Goal: Transaction & Acquisition: Download file/media

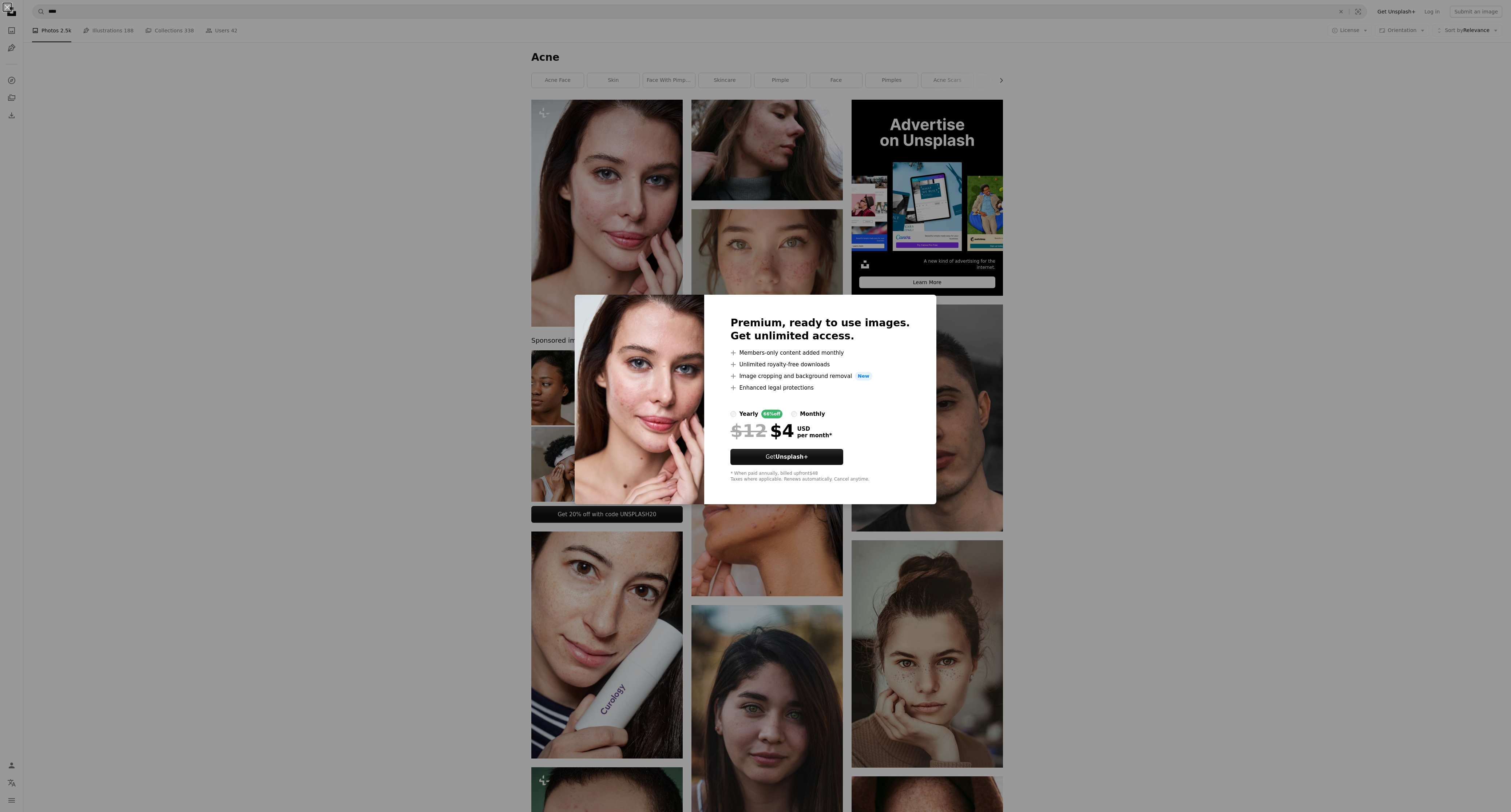
click at [382, 288] on div "An X shape Premium, ready to use images. Get unlimited access. A plus sign Memb…" at bounding box center [755, 406] width 1511 height 812
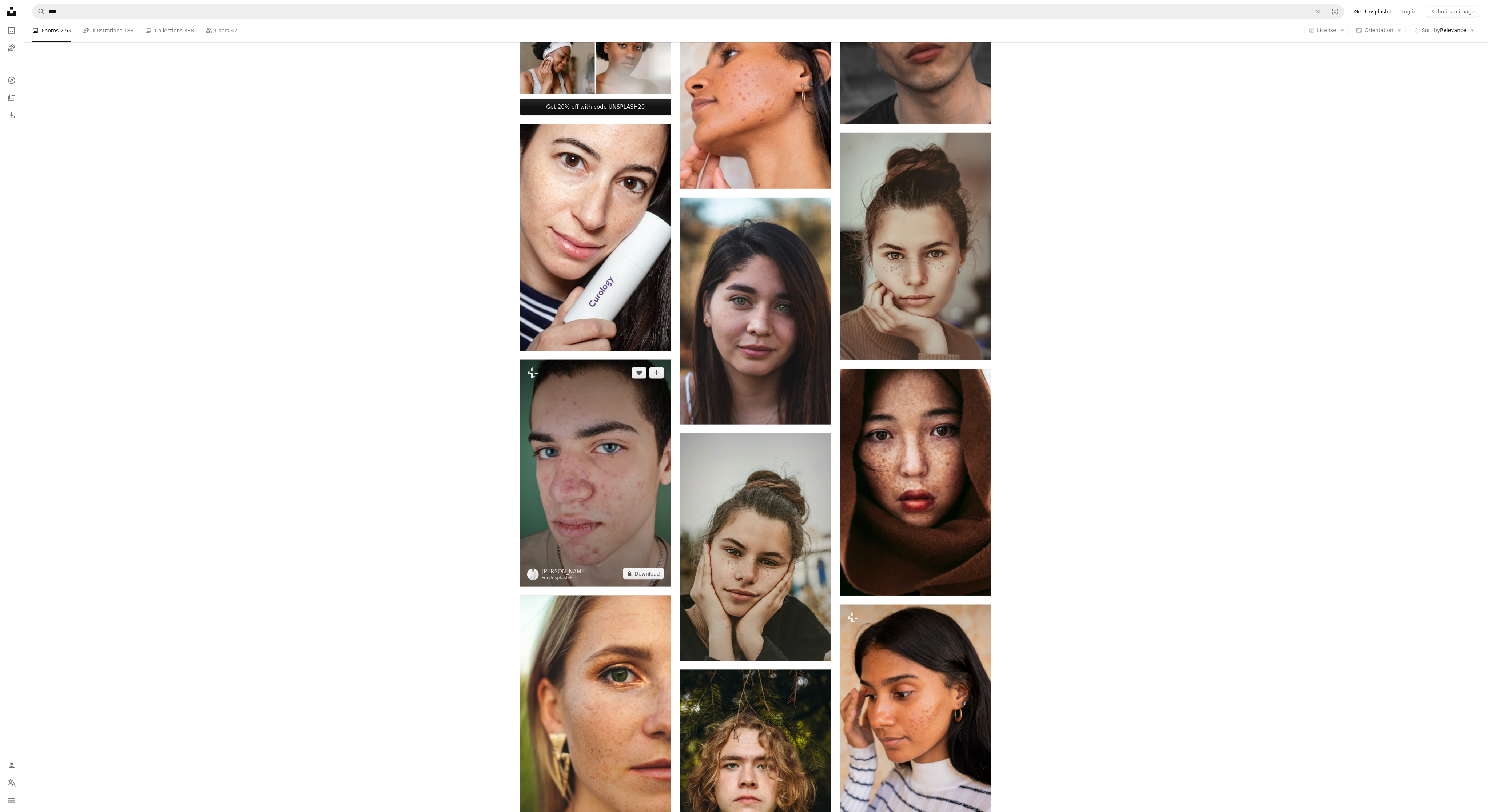
scroll to position [437, 0]
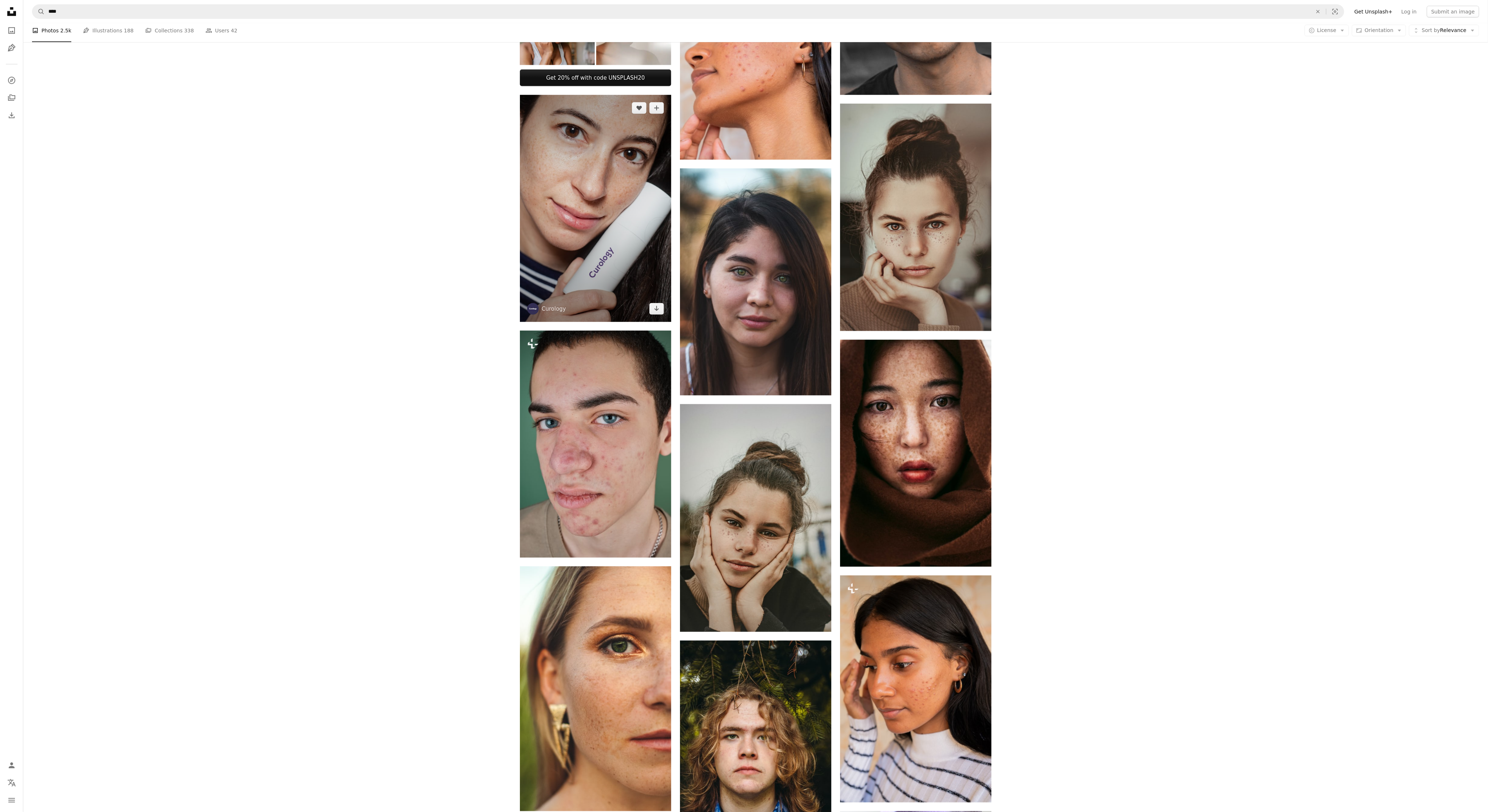
click at [658, 321] on img at bounding box center [596, 208] width 151 height 227
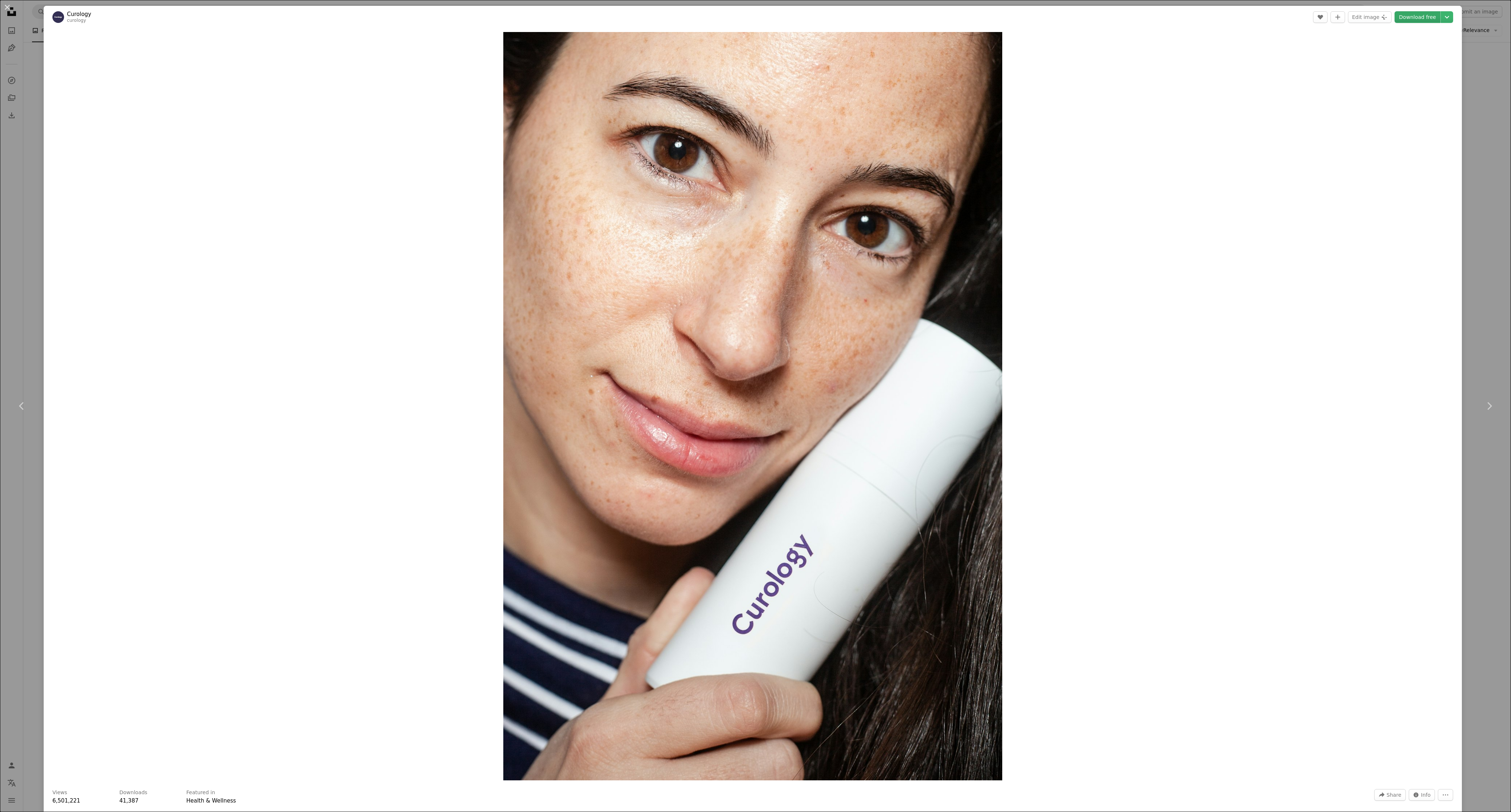
click at [1394, 20] on link "Download free" at bounding box center [1417, 17] width 46 height 12
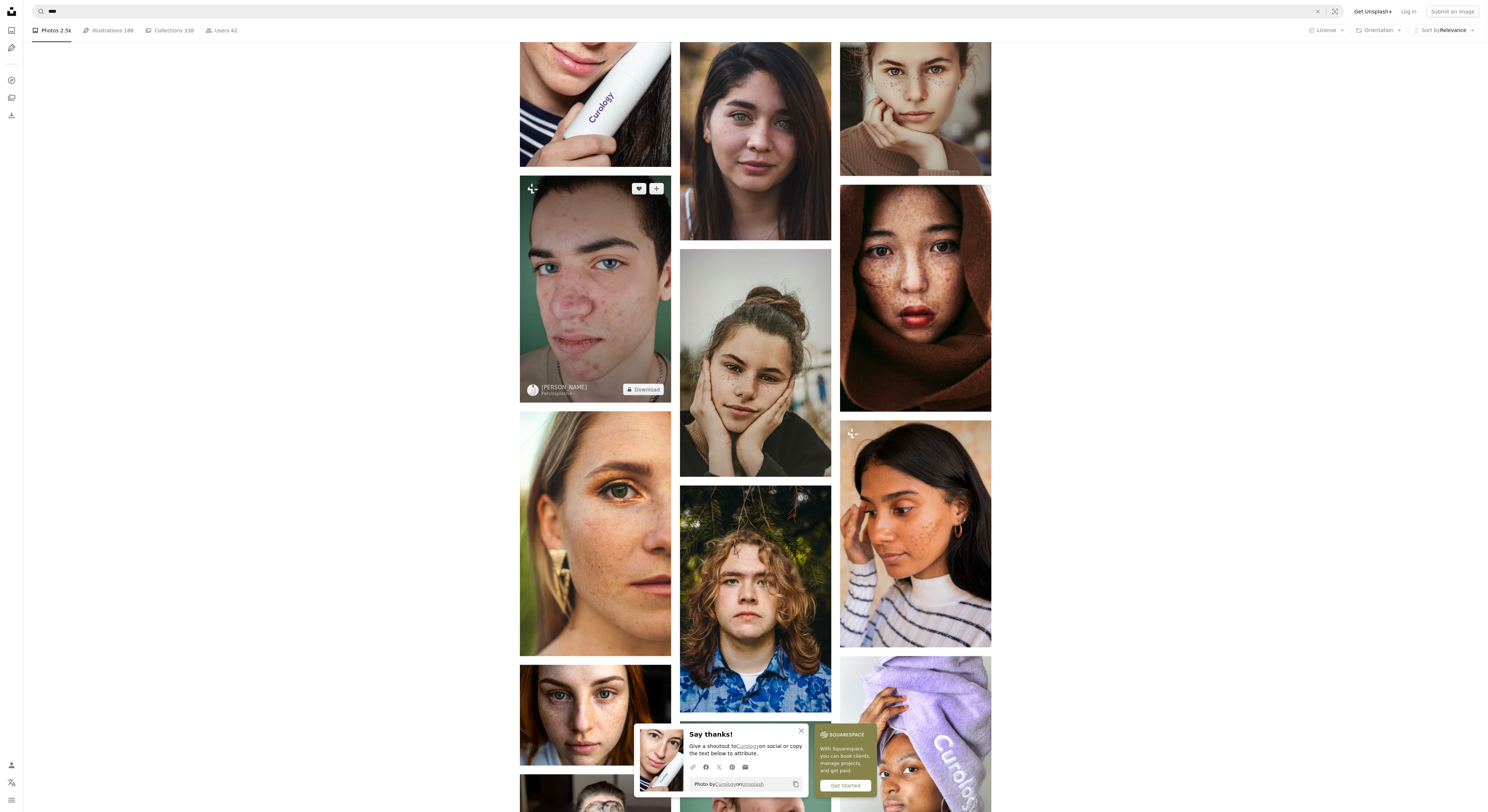
scroll to position [728, 0]
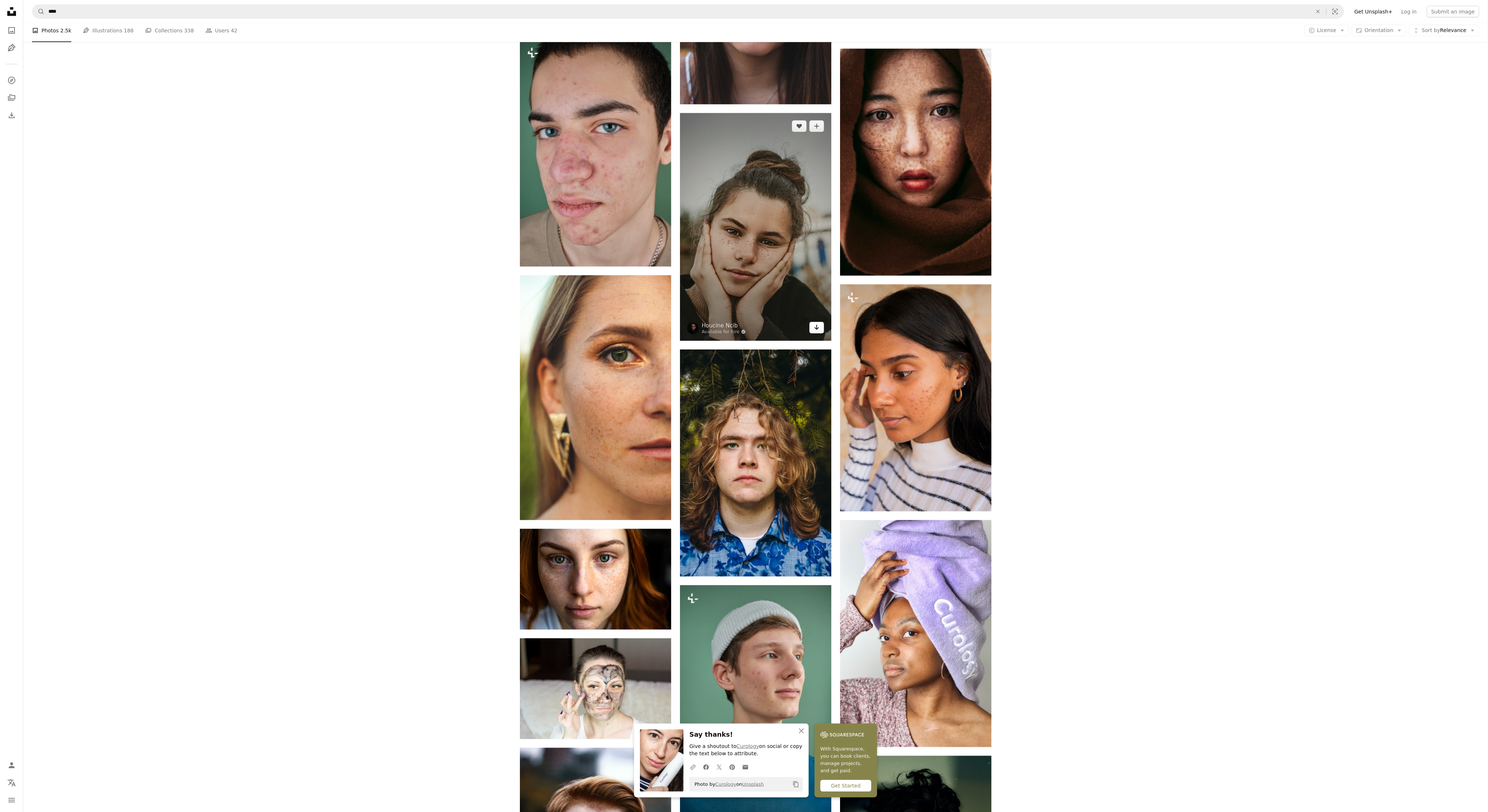
click at [820, 328] on link "Arrow pointing down" at bounding box center [816, 328] width 15 height 12
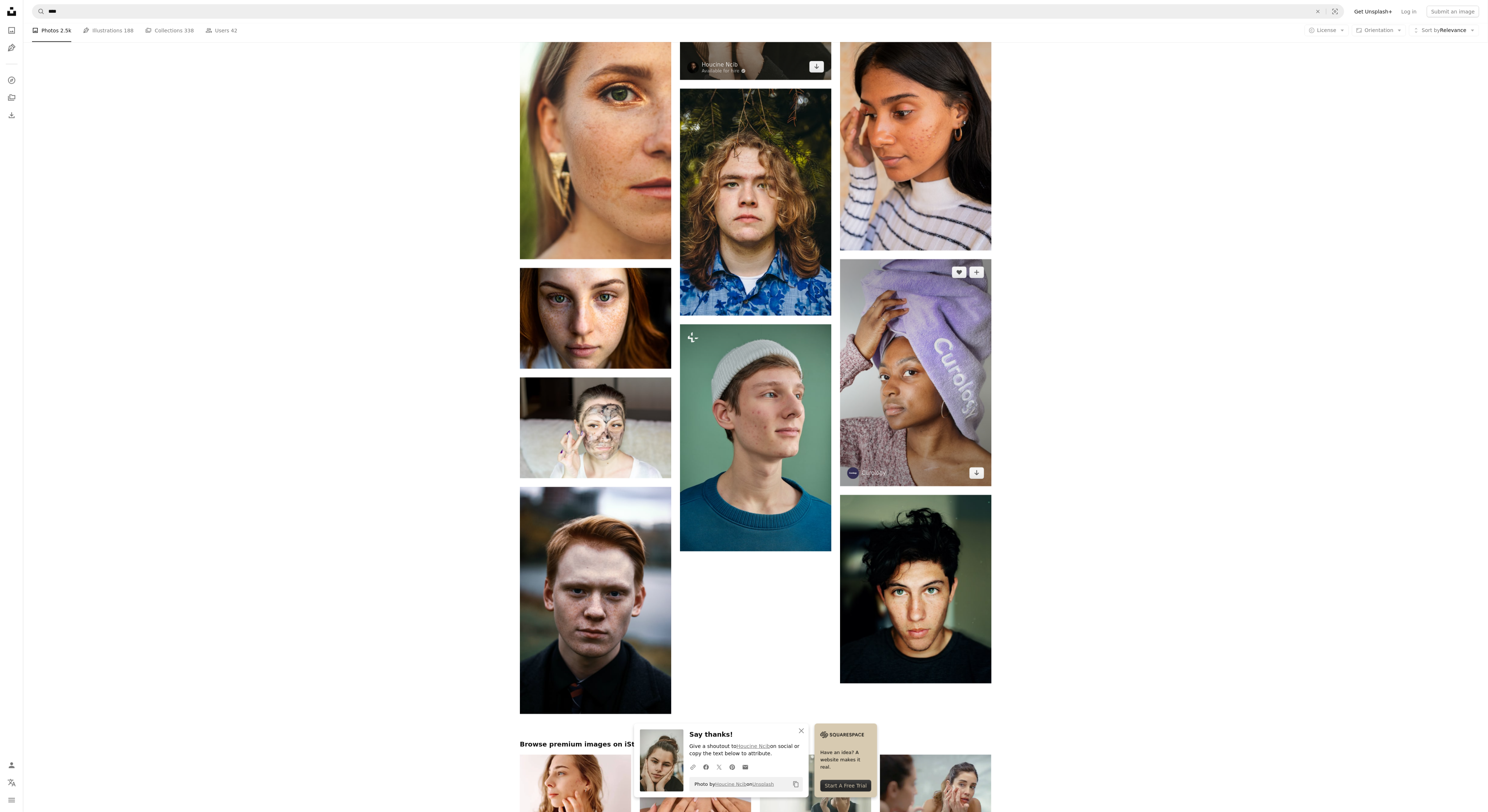
scroll to position [1018, 0]
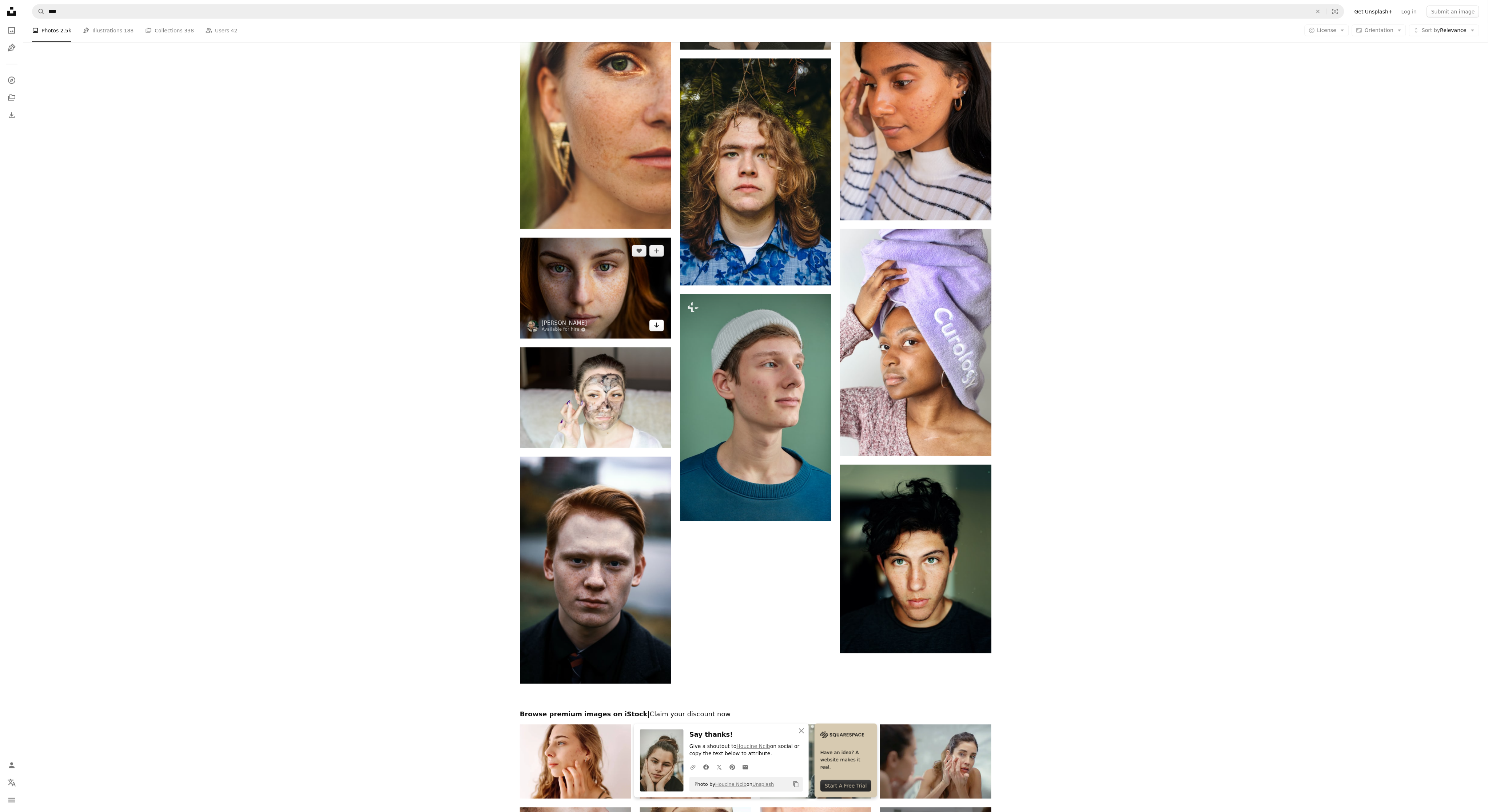
click at [658, 331] on link "Arrow pointing down" at bounding box center [656, 325] width 15 height 12
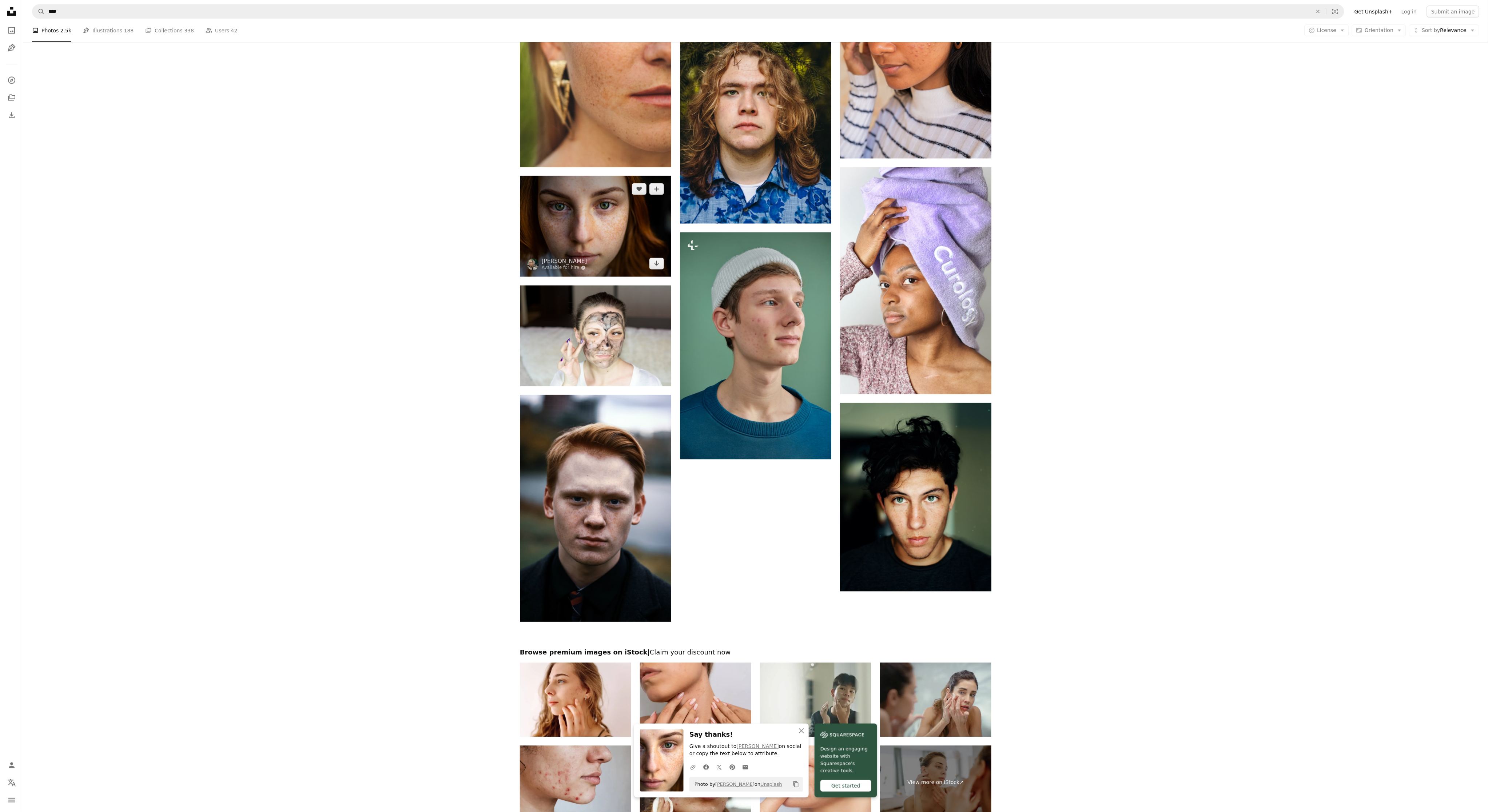
scroll to position [1226, 0]
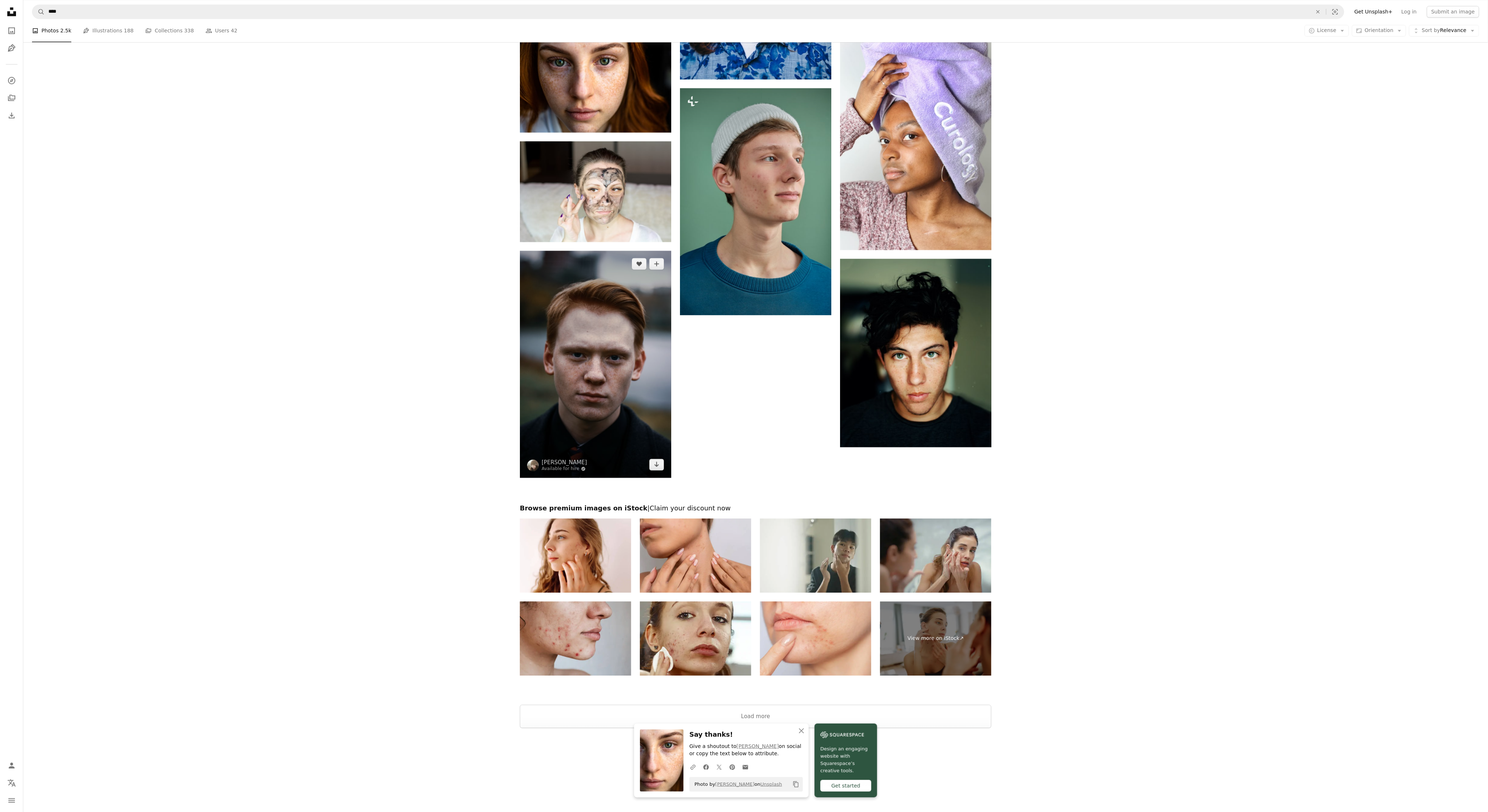
click at [660, 472] on img at bounding box center [596, 363] width 151 height 227
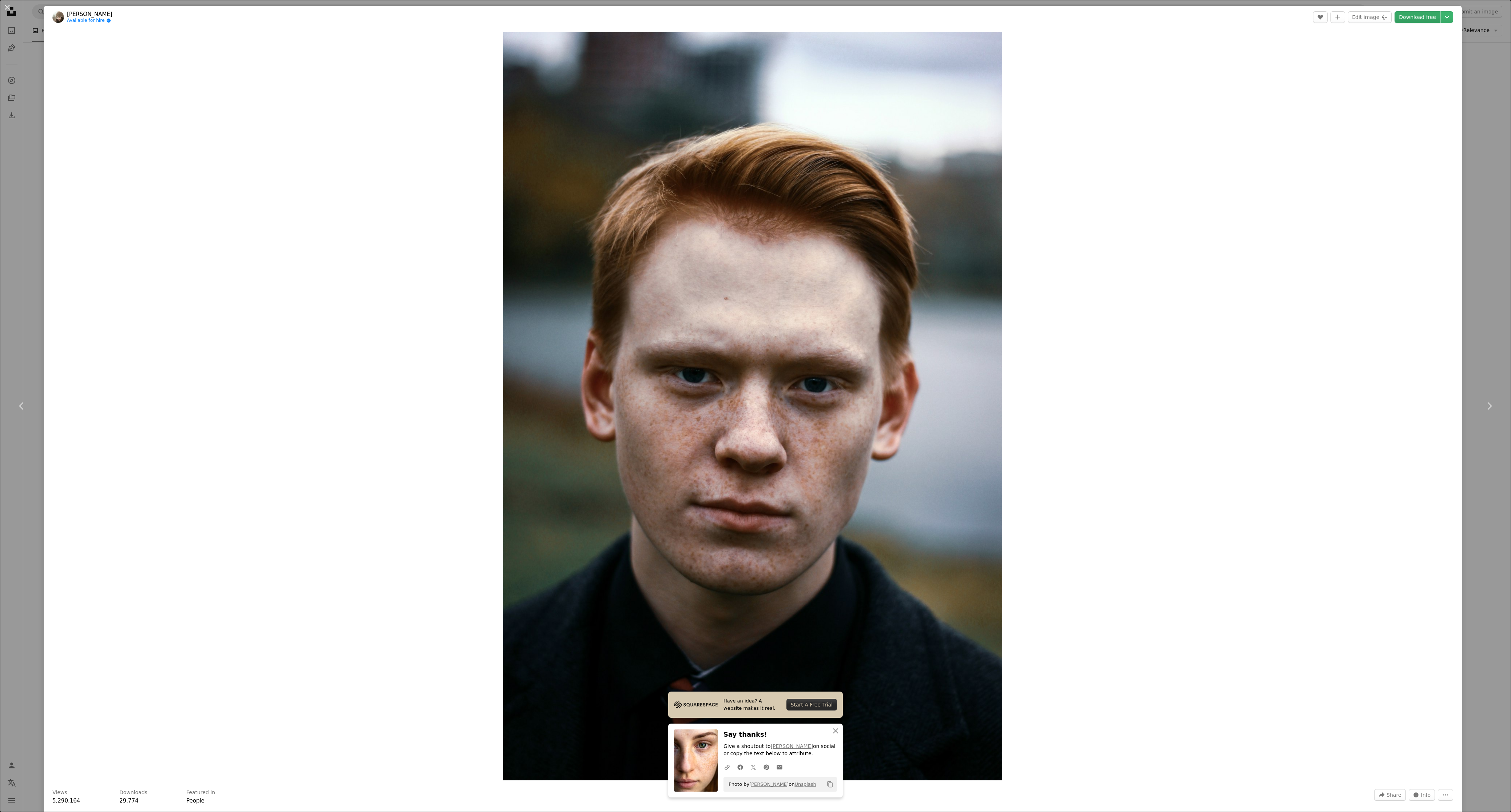
click at [1394, 18] on link "Download free" at bounding box center [1417, 17] width 46 height 12
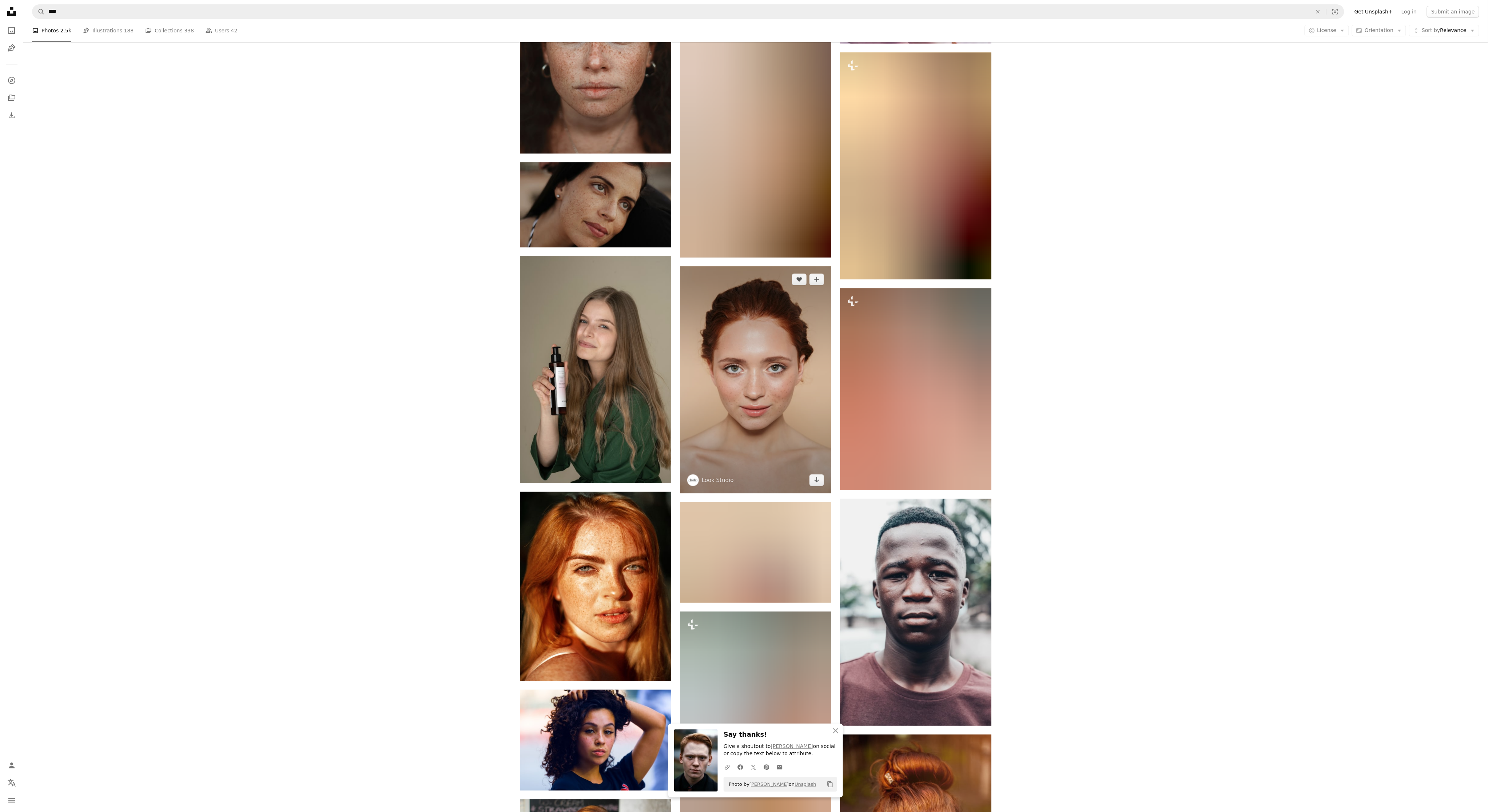
scroll to position [1953, 0]
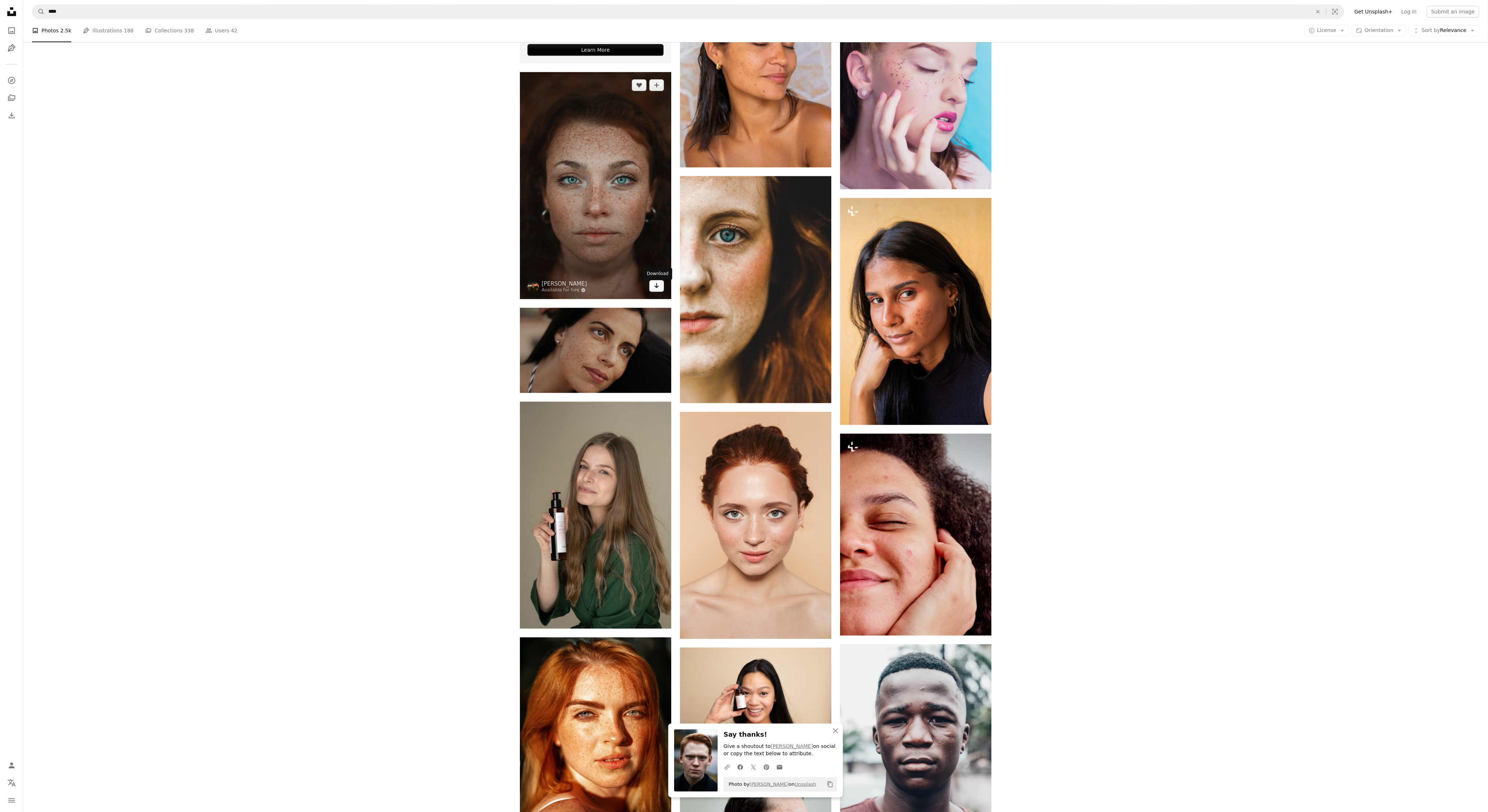
click at [655, 284] on icon "Arrow pointing down" at bounding box center [657, 286] width 6 height 9
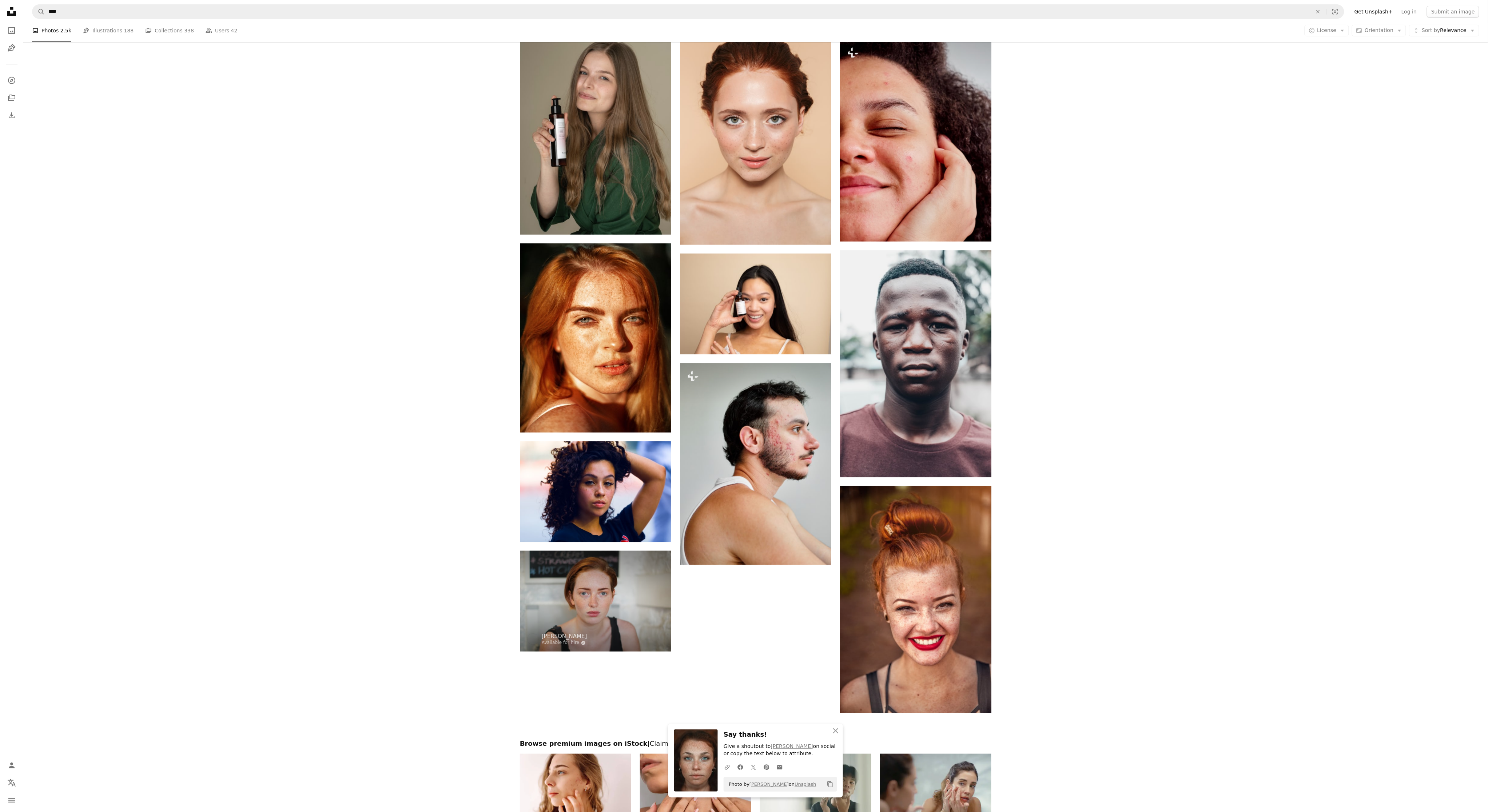
scroll to position [2390, 0]
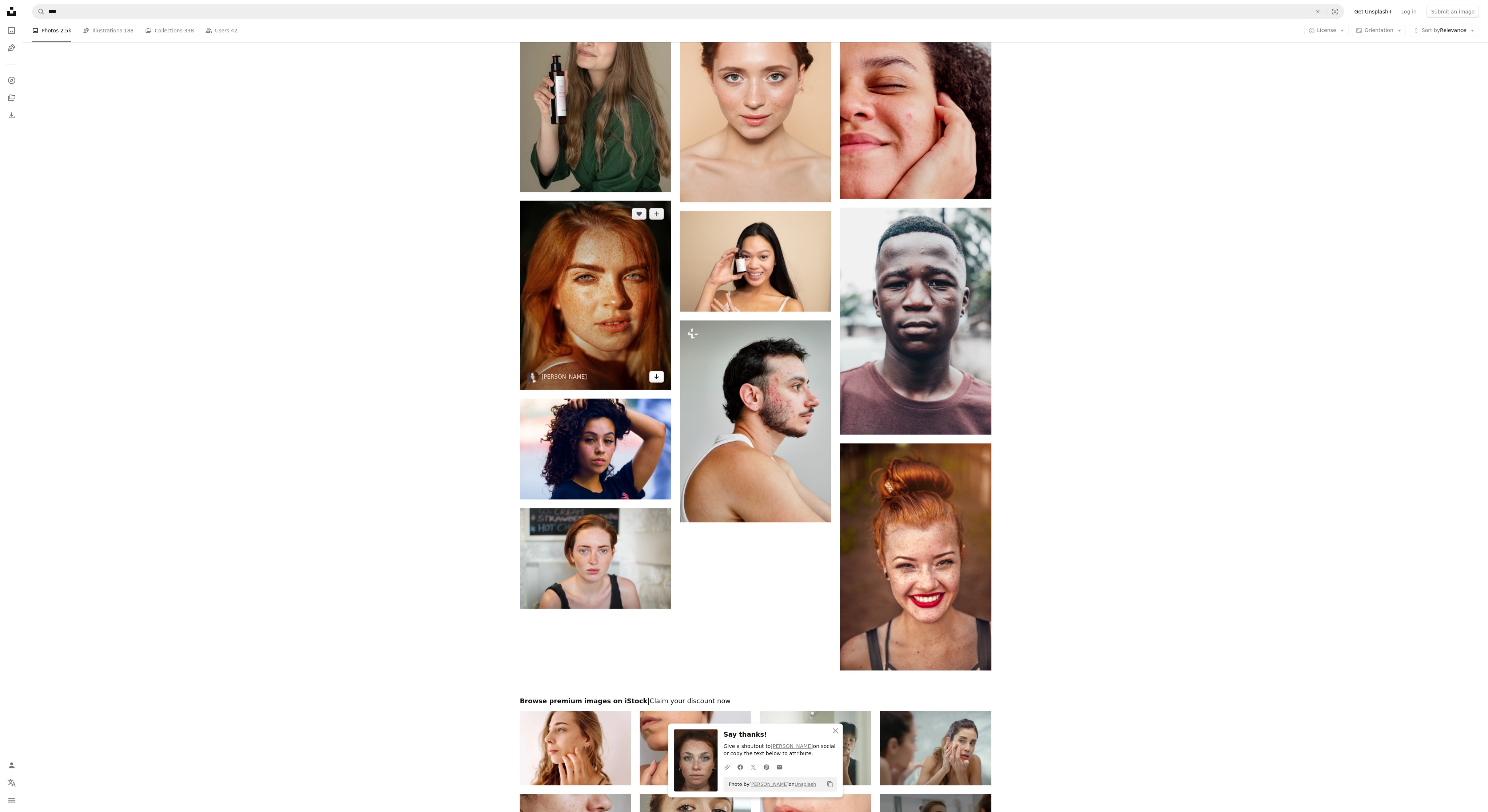
click at [658, 381] on icon "Arrow pointing down" at bounding box center [657, 376] width 6 height 9
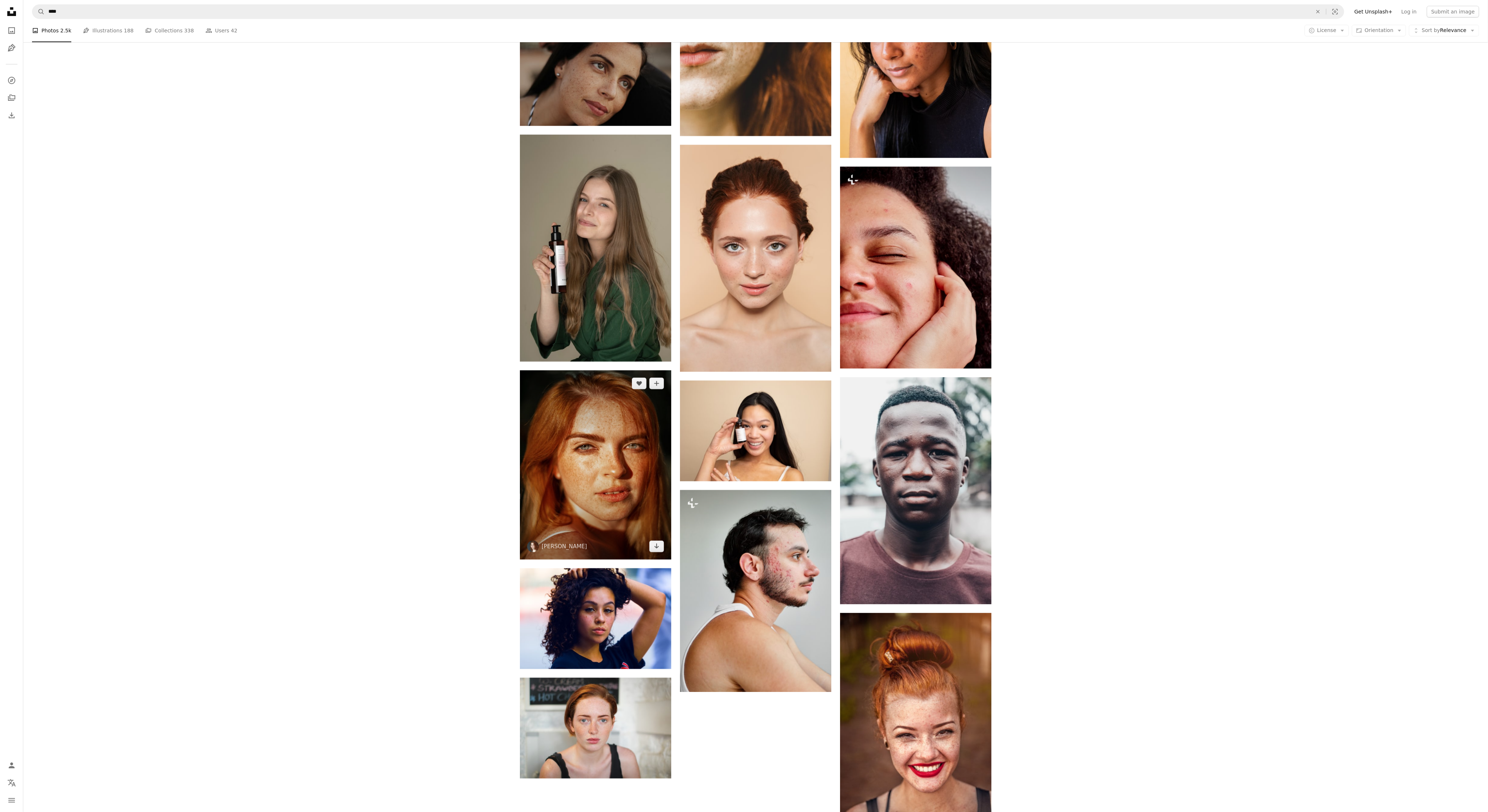
scroll to position [2584, 0]
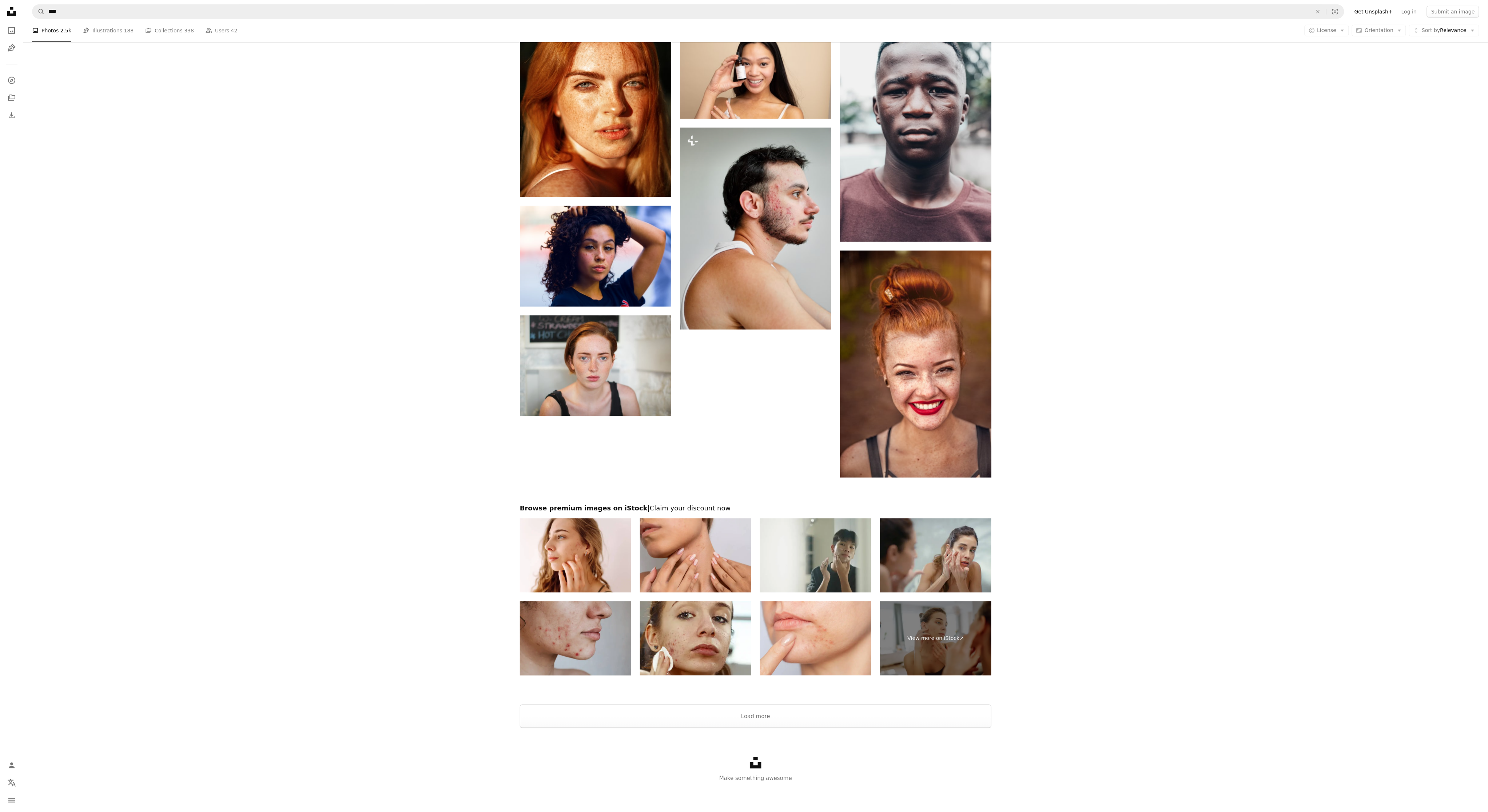
click at [612, 662] on img at bounding box center [576, 638] width 111 height 74
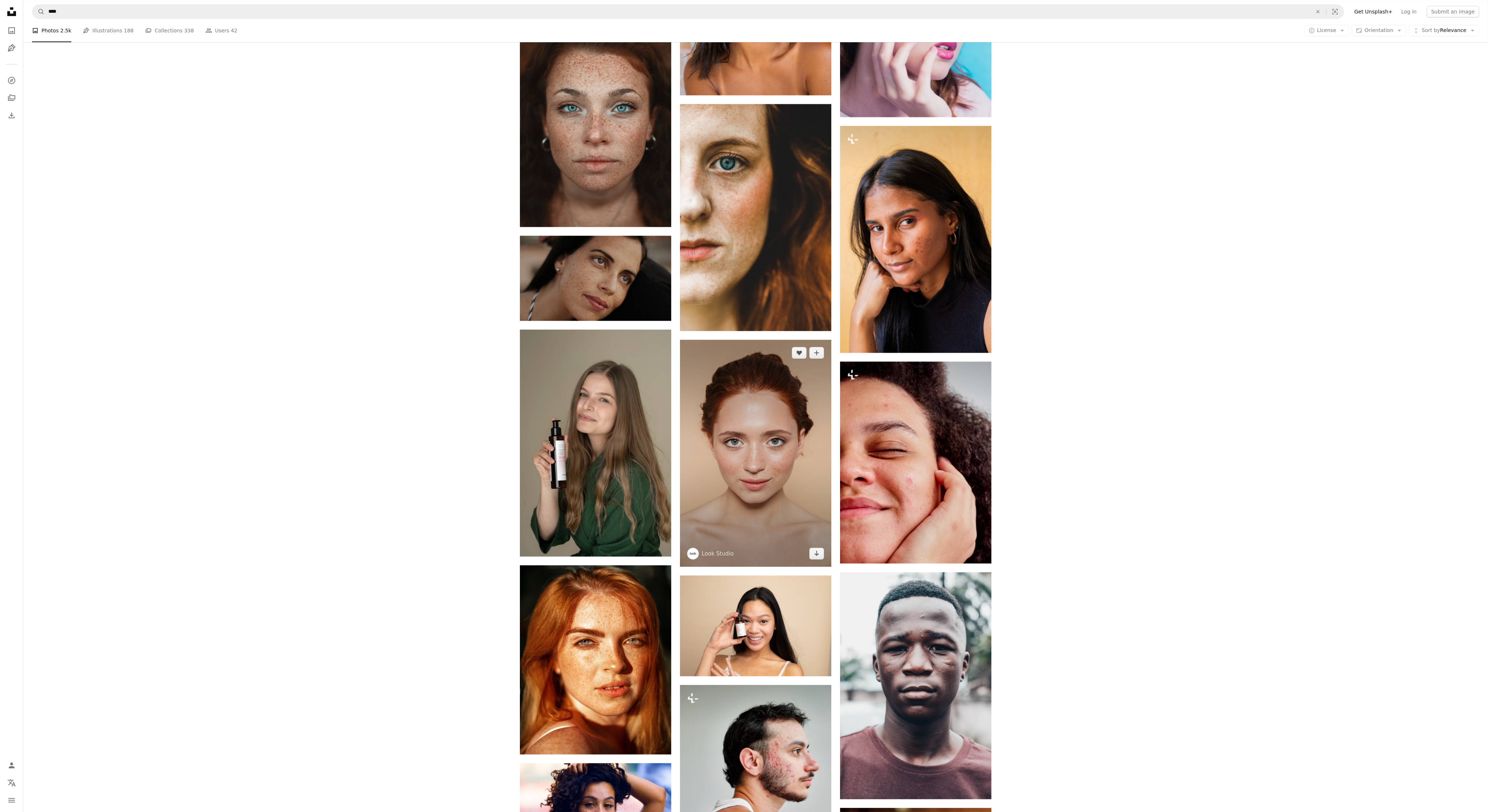
scroll to position [1857, 0]
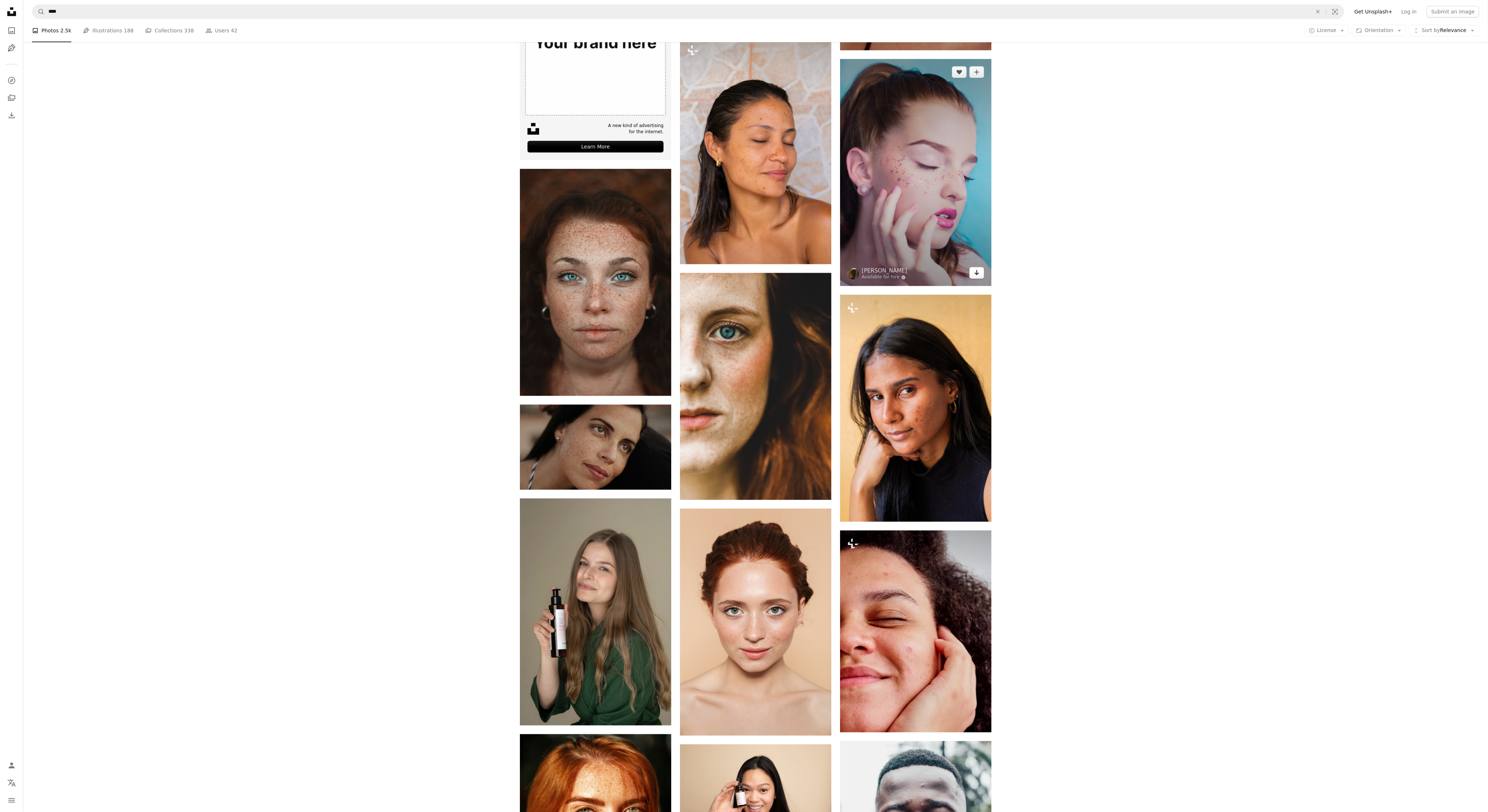
click at [976, 275] on icon "Arrow pointing down" at bounding box center [977, 272] width 6 height 9
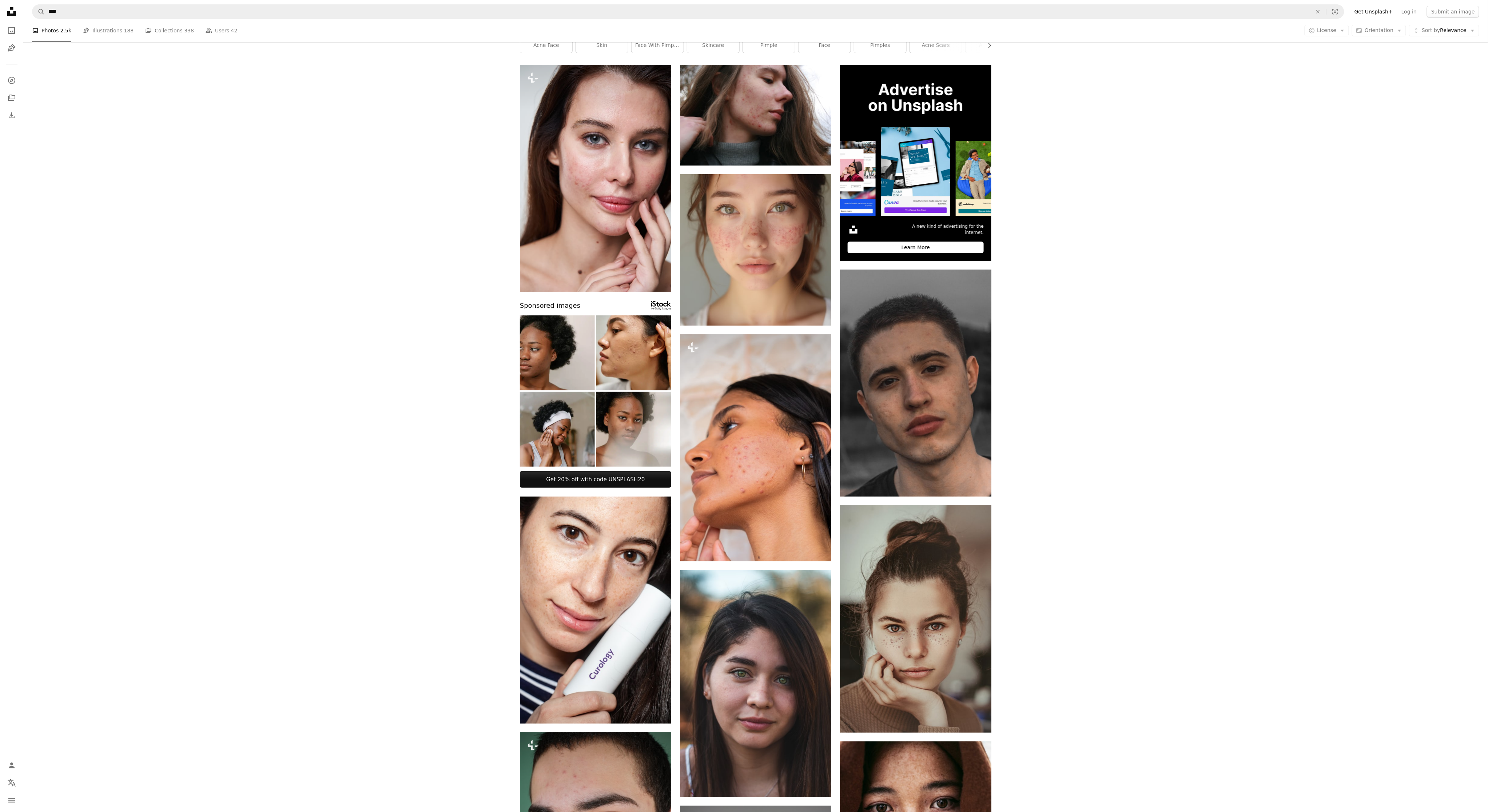
scroll to position [0, 0]
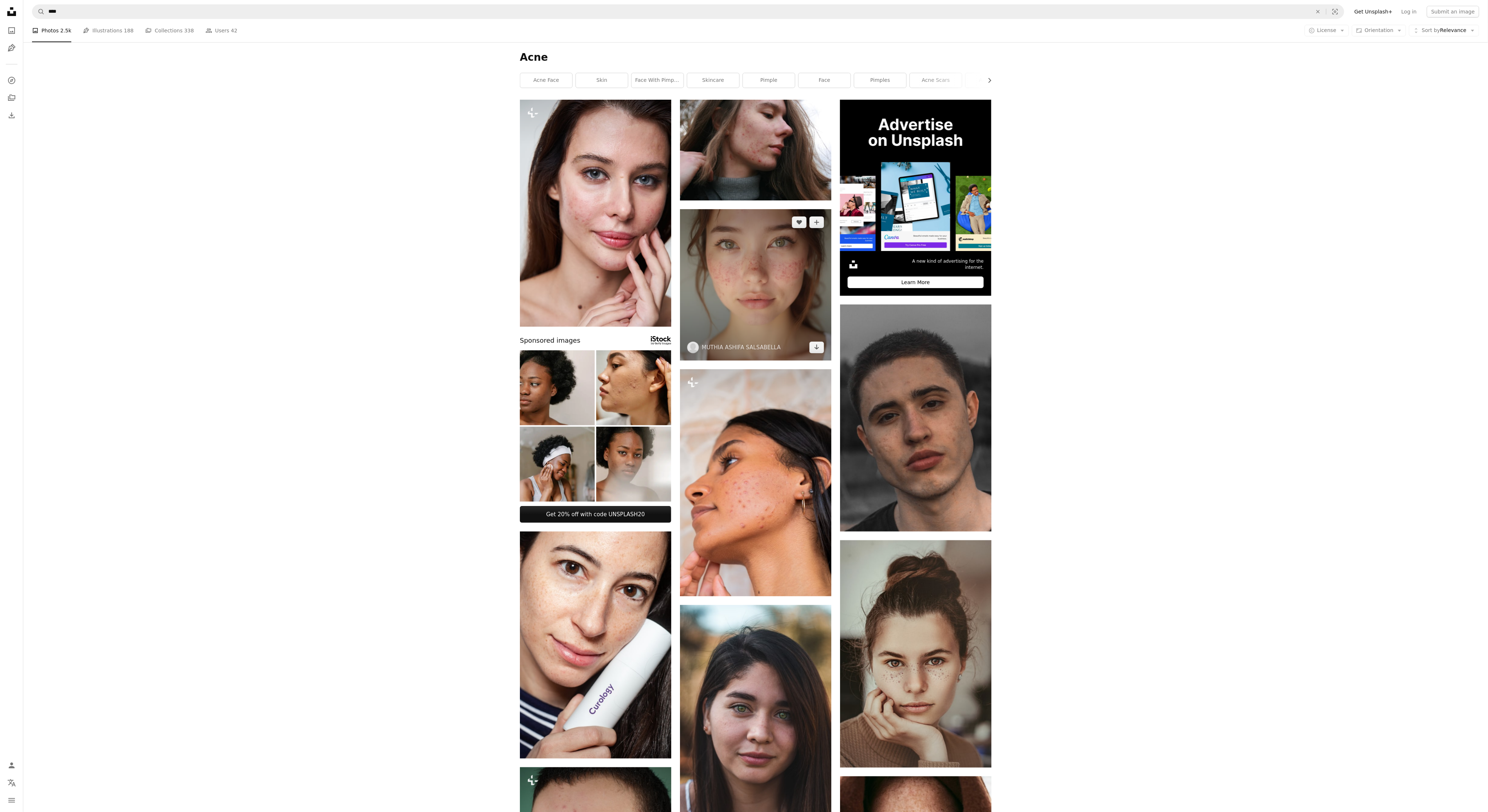
click at [821, 360] on img at bounding box center [756, 285] width 151 height 151
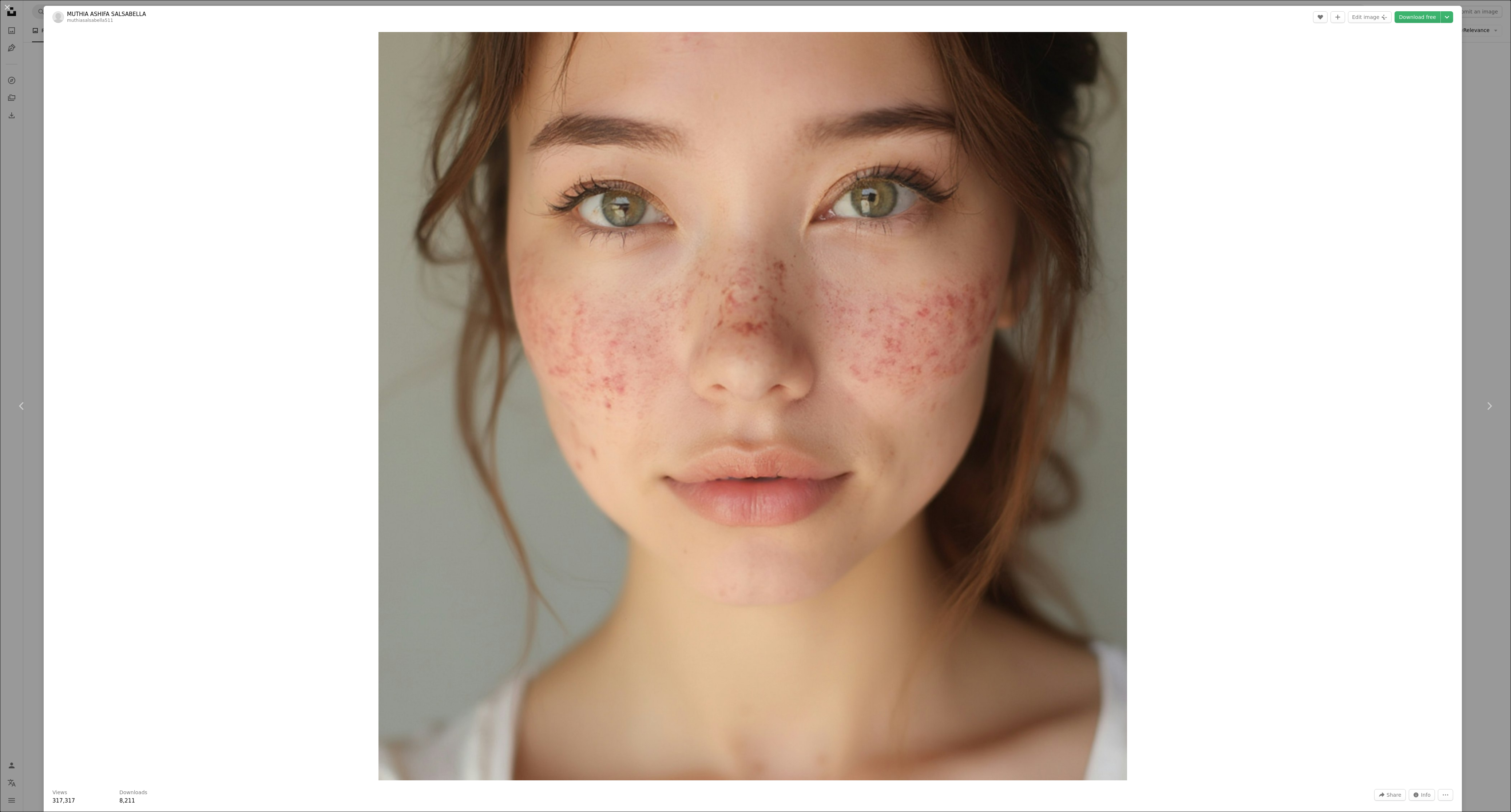
click at [1418, 23] on header "MUTHIA ASHIFA SALSABELLA muthiasalsabella511 A heart A plus sign Edit image Plu…" at bounding box center [753, 17] width 1418 height 22
click at [1400, 22] on dialog "An X shape Chevron left Chevron right MUTHIA ASHIFA SALSABELLA muthiasalsabella…" at bounding box center [755, 406] width 1511 height 812
click at [1368, 23] on header "MUTHIA ASHIFA SALSABELLA muthiasalsabella511 A heart A plus sign Edit image Plu…" at bounding box center [753, 17] width 1418 height 22
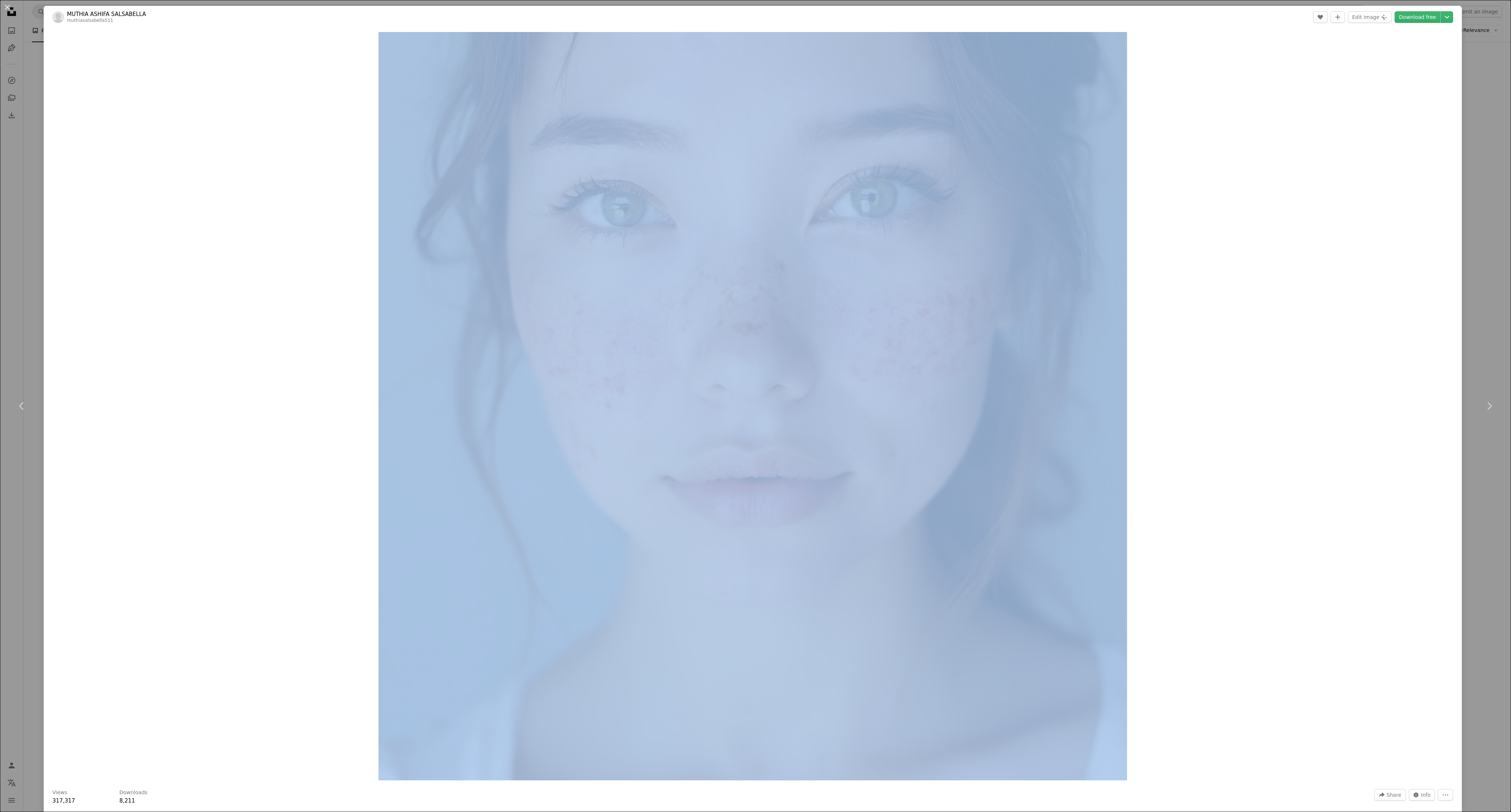
click at [1368, 23] on header "MUTHIA ASHIFA SALSABELLA muthiasalsabella511 A heart A plus sign Edit image Plu…" at bounding box center [753, 17] width 1418 height 22
click at [1394, 19] on link "Download free" at bounding box center [1417, 17] width 46 height 12
